Goal: Task Accomplishment & Management: Manage account settings

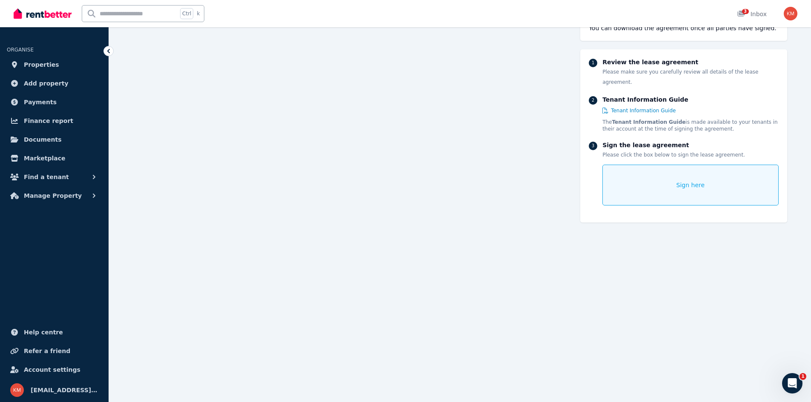
scroll to position [2837, 0]
click at [667, 179] on div "Sign here" at bounding box center [690, 185] width 176 height 41
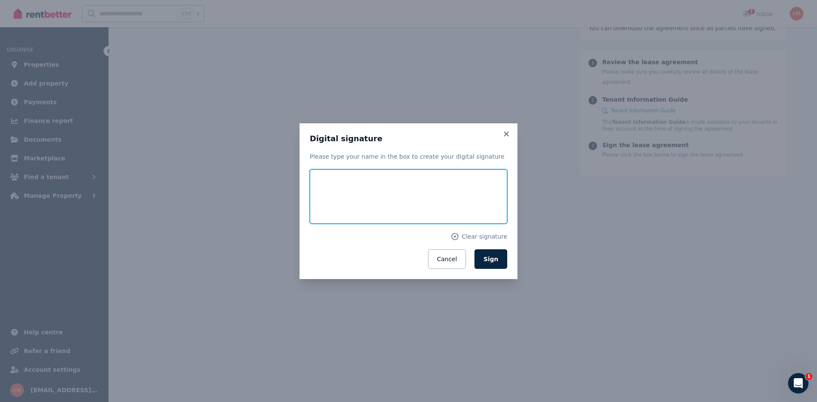
click at [331, 192] on input "text" at bounding box center [409, 196] width 198 height 54
type input "**********"
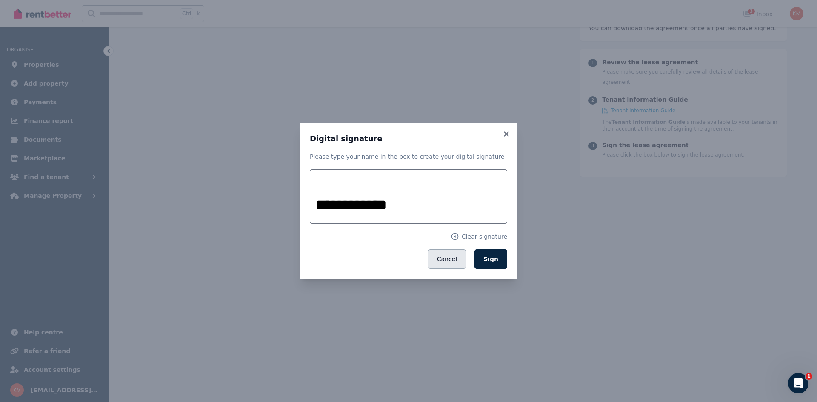
click at [443, 258] on button "Cancel" at bounding box center [447, 259] width 38 height 20
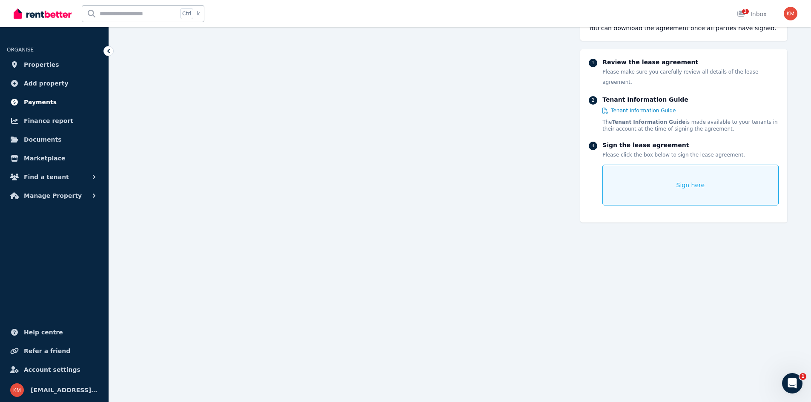
click at [63, 99] on link "Payments" at bounding box center [54, 102] width 95 height 17
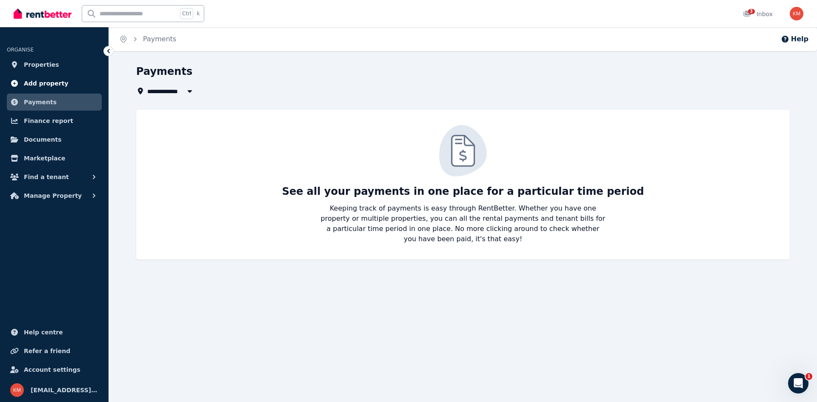
click at [54, 86] on span "Add property" at bounding box center [46, 83] width 45 height 10
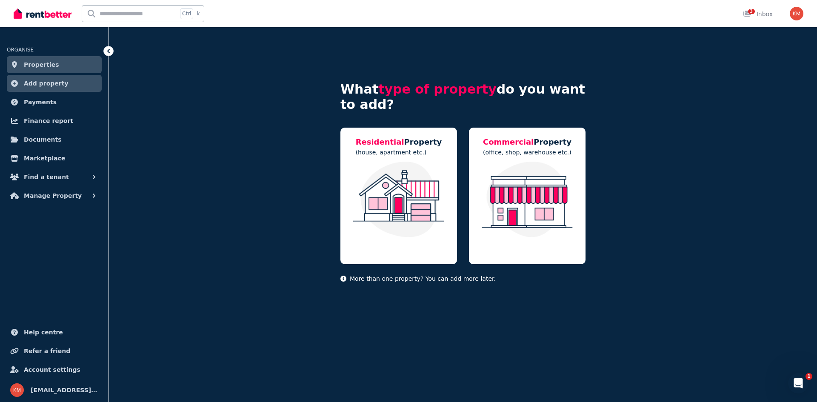
click at [49, 63] on span "Properties" at bounding box center [41, 65] width 35 height 10
